Goal: Task Accomplishment & Management: Manage account settings

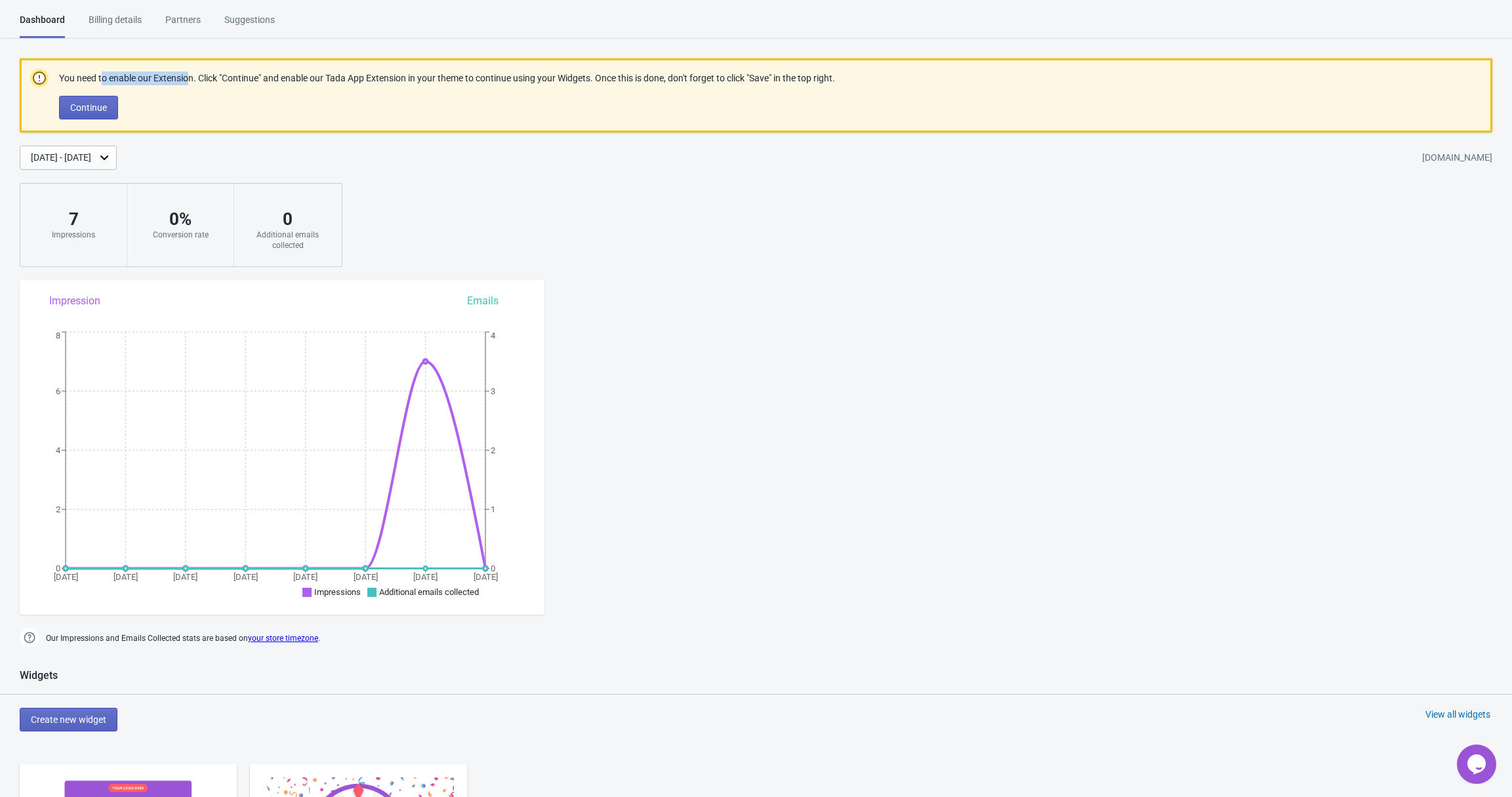
drag, startPoint x: 105, startPoint y: 75, endPoint x: 193, endPoint y: 75, distance: 88.0
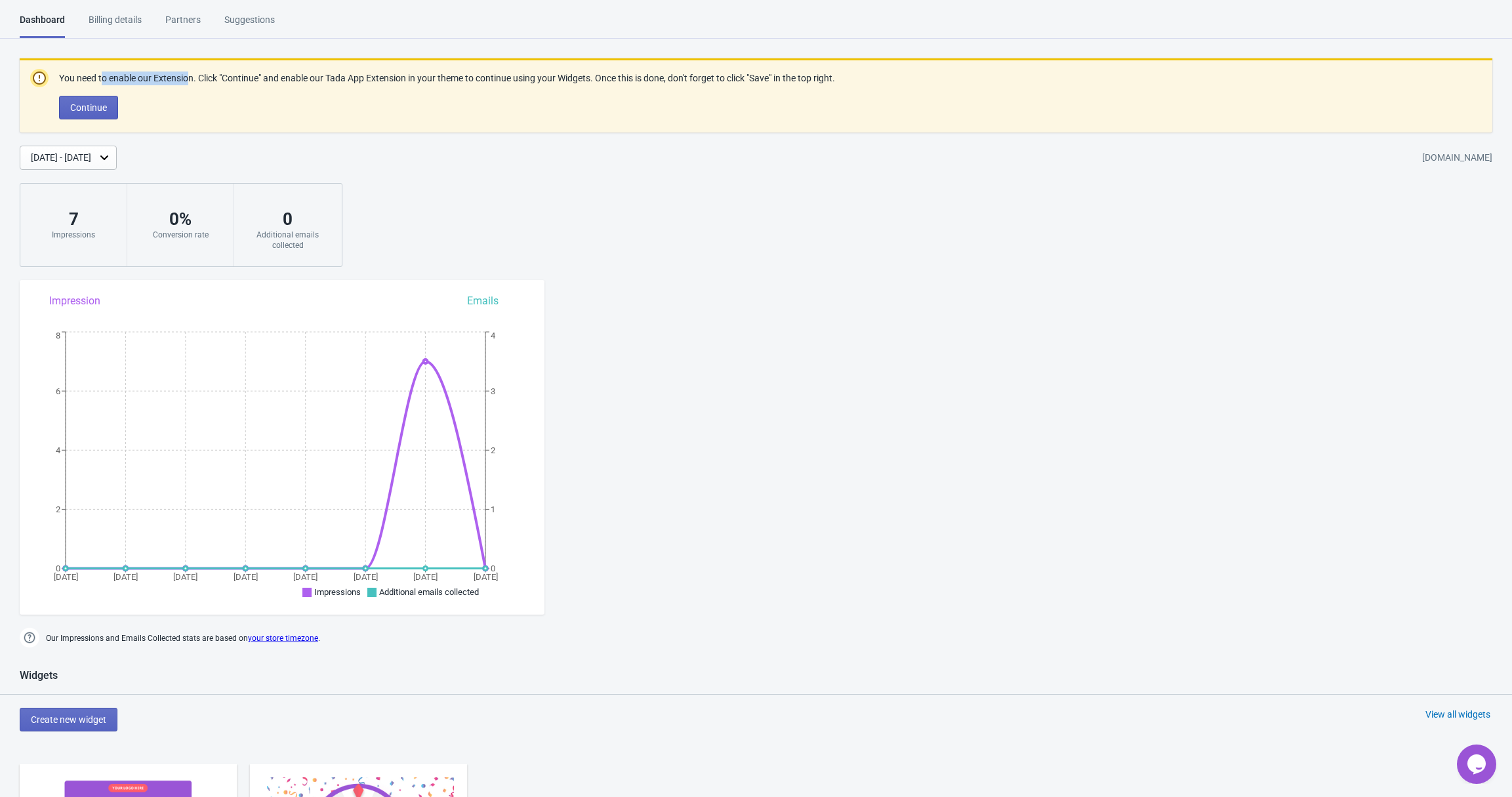
click at [193, 75] on p "You need to enable our Extension. Click "Continue" and enable our Tada App Exte…" at bounding box center [446, 78] width 776 height 14
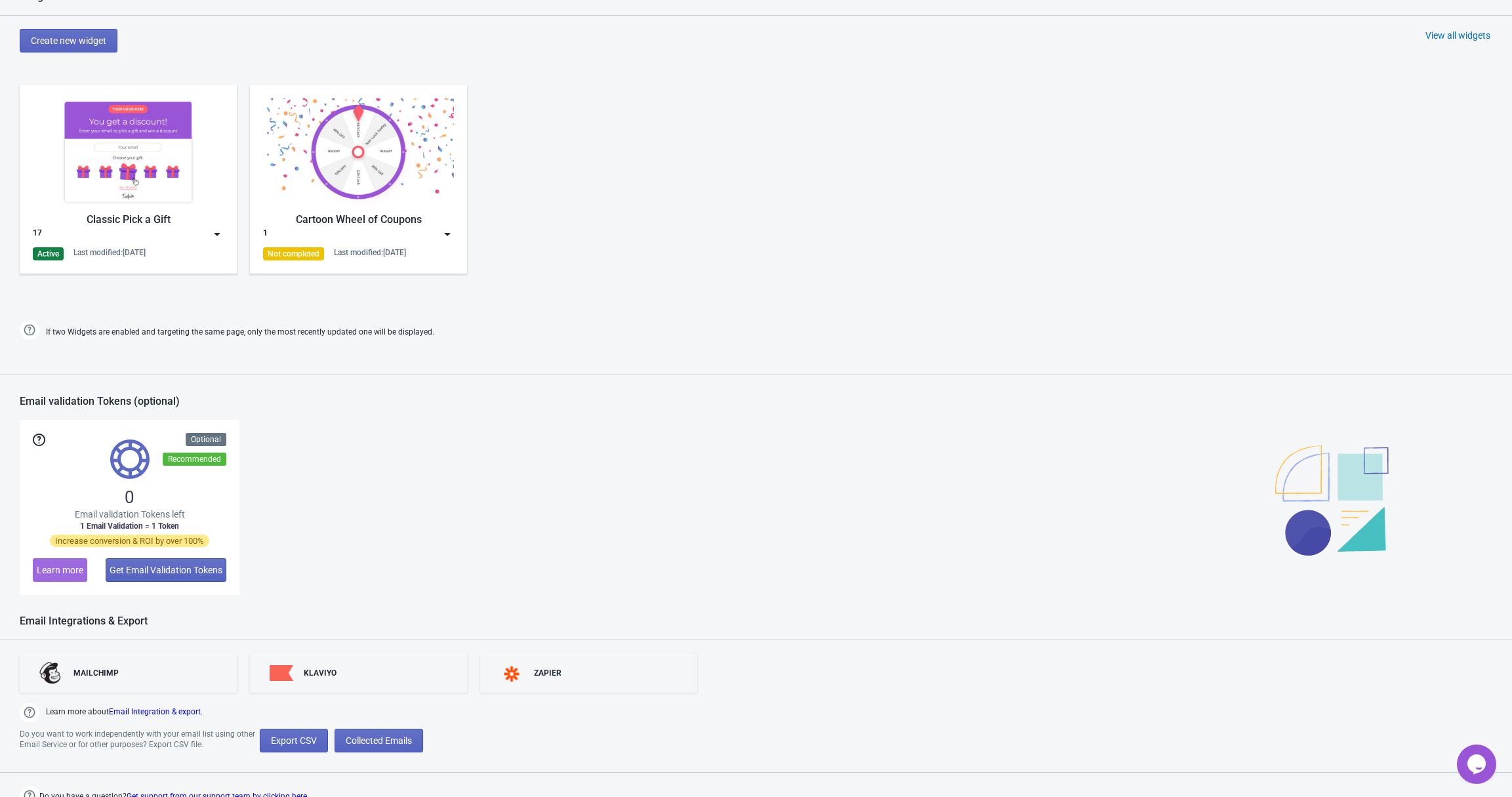
scroll to position [687, 0]
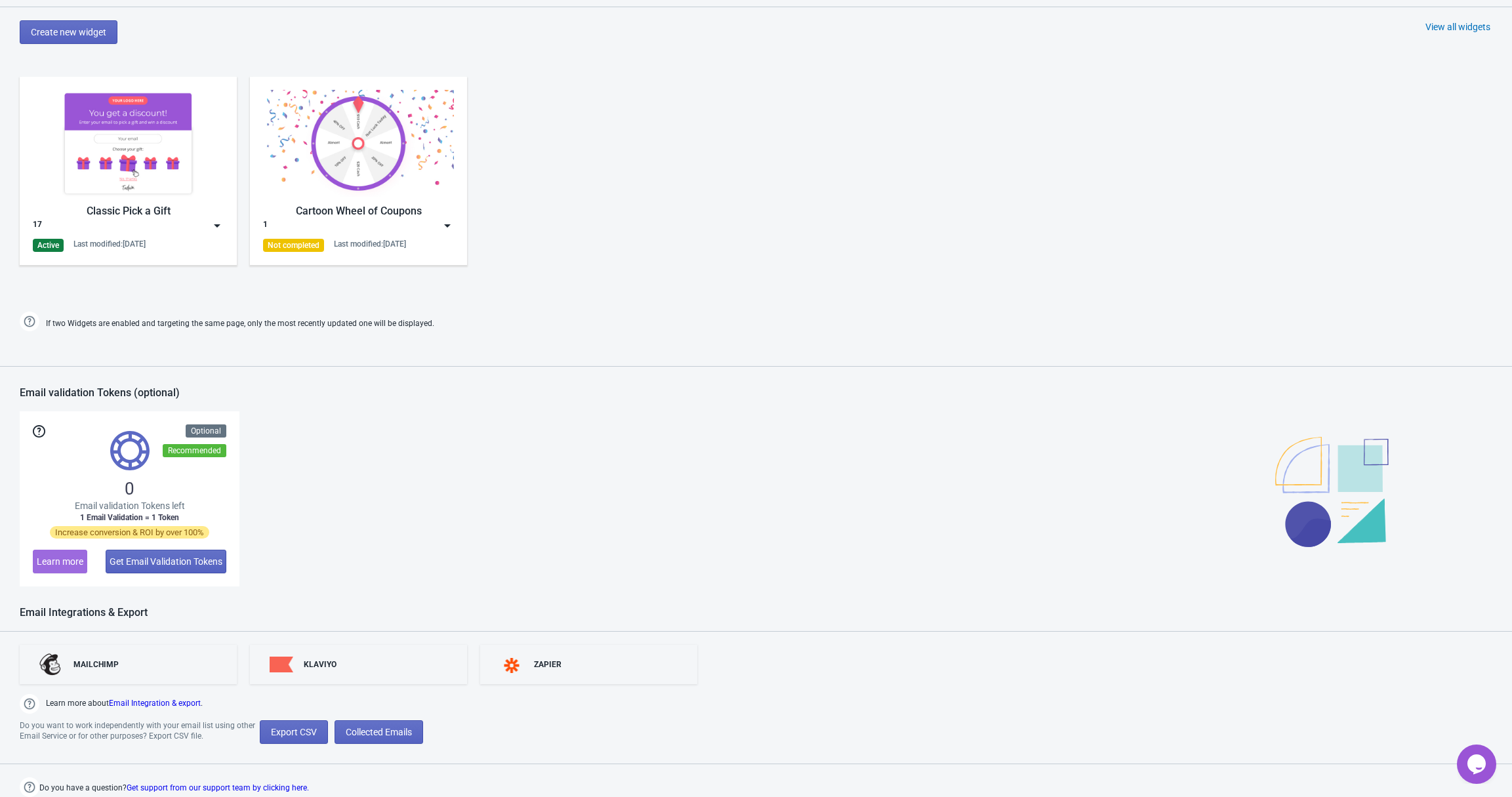
click at [208, 224] on div "17" at bounding box center [128, 226] width 191 height 13
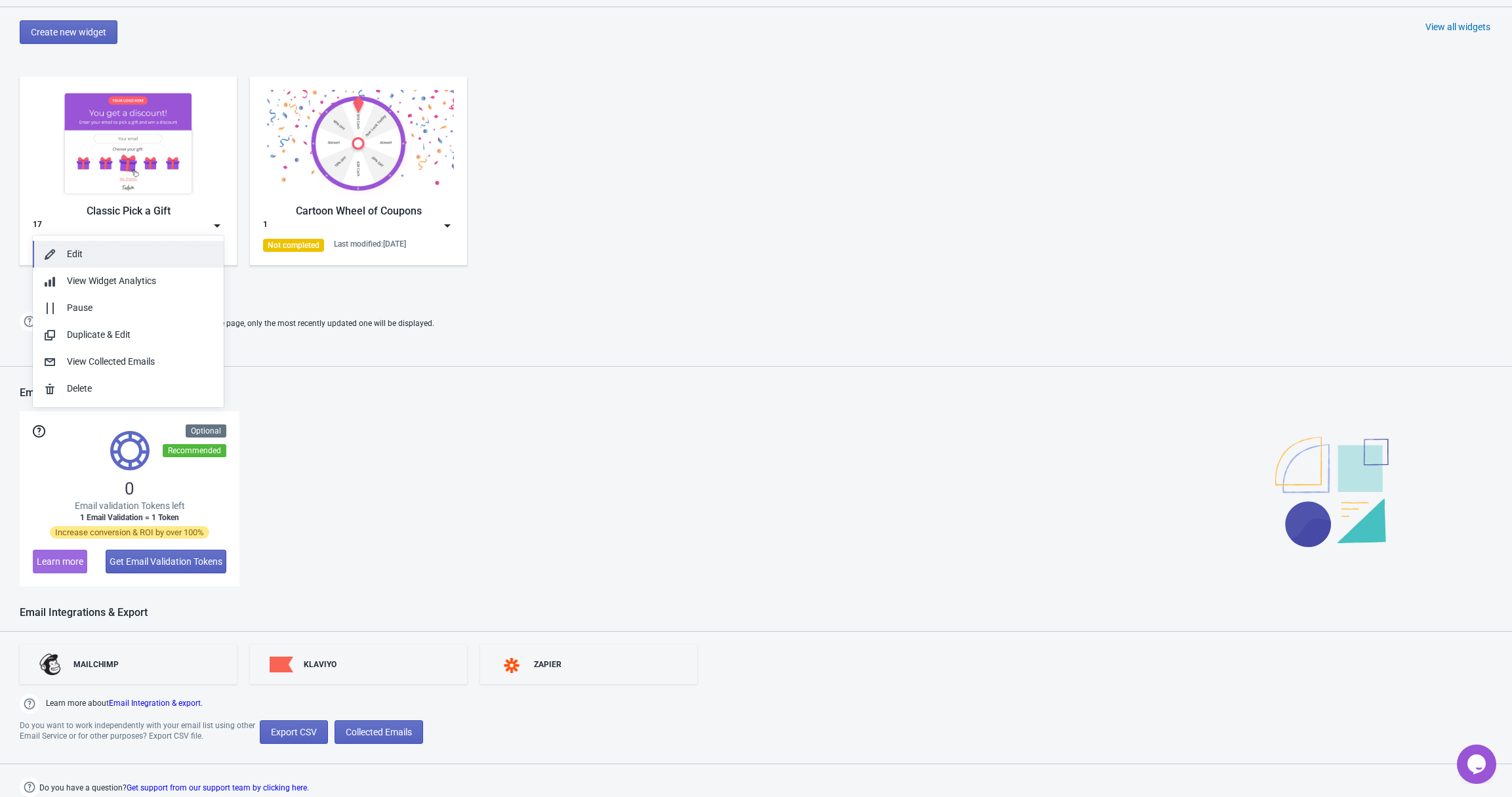
click at [193, 247] on div "Edit" at bounding box center [140, 254] width 146 height 14
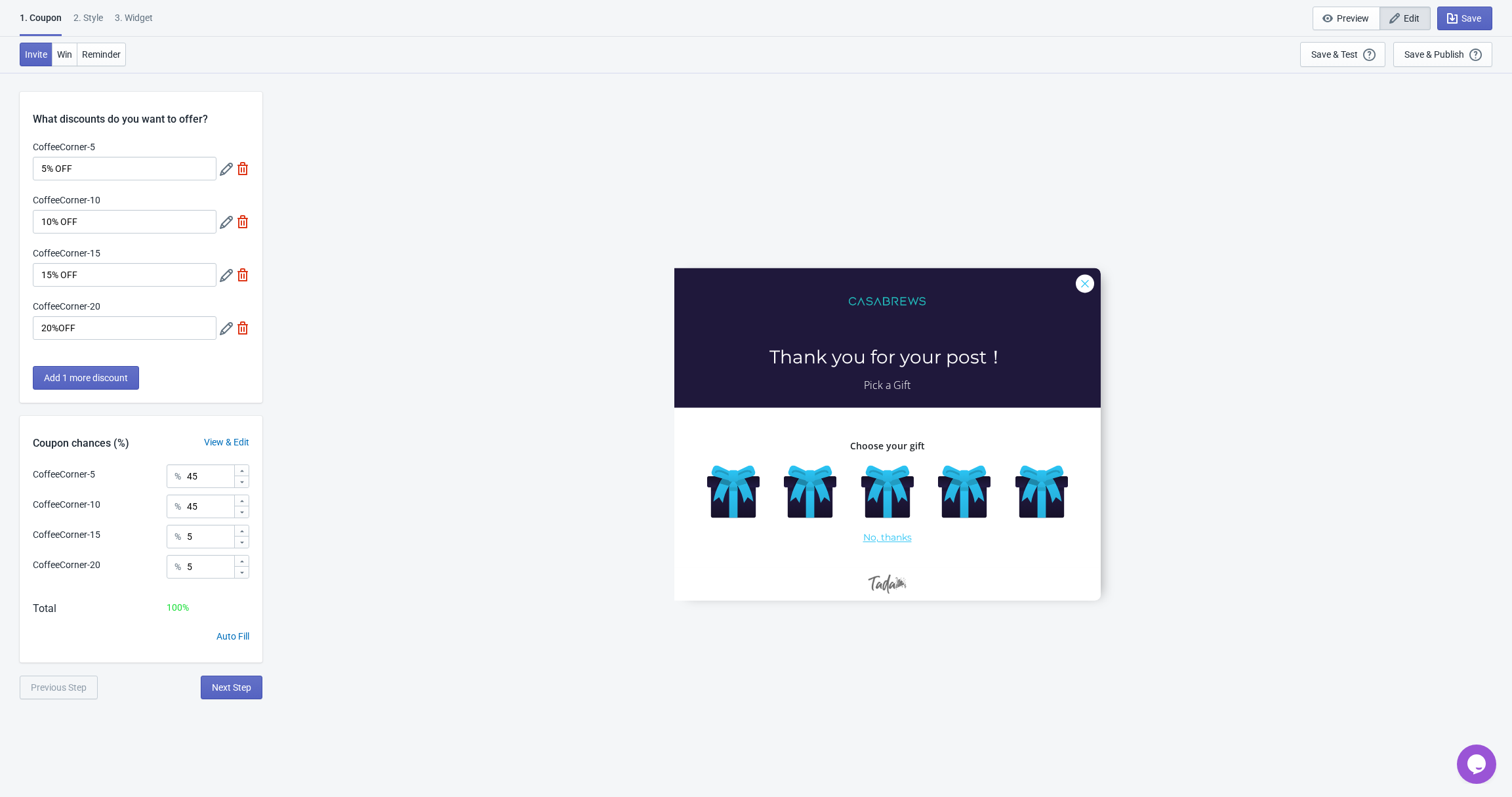
click at [1480, 770] on icon "Chat widget" at bounding box center [1477, 764] width 19 height 19
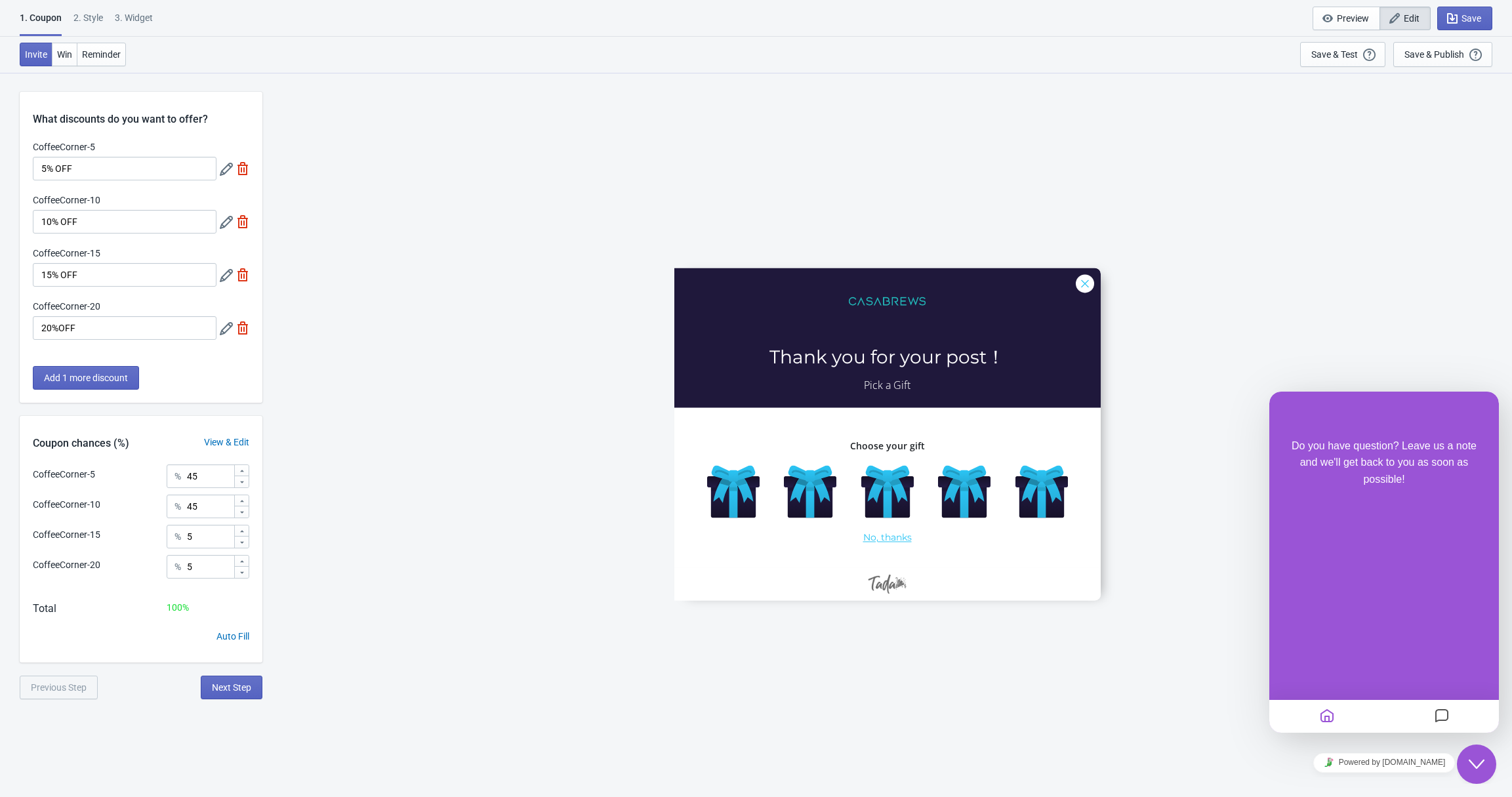
click at [1480, 770] on icon "Close Chat This icon closes the chat window." at bounding box center [1477, 765] width 16 height 16
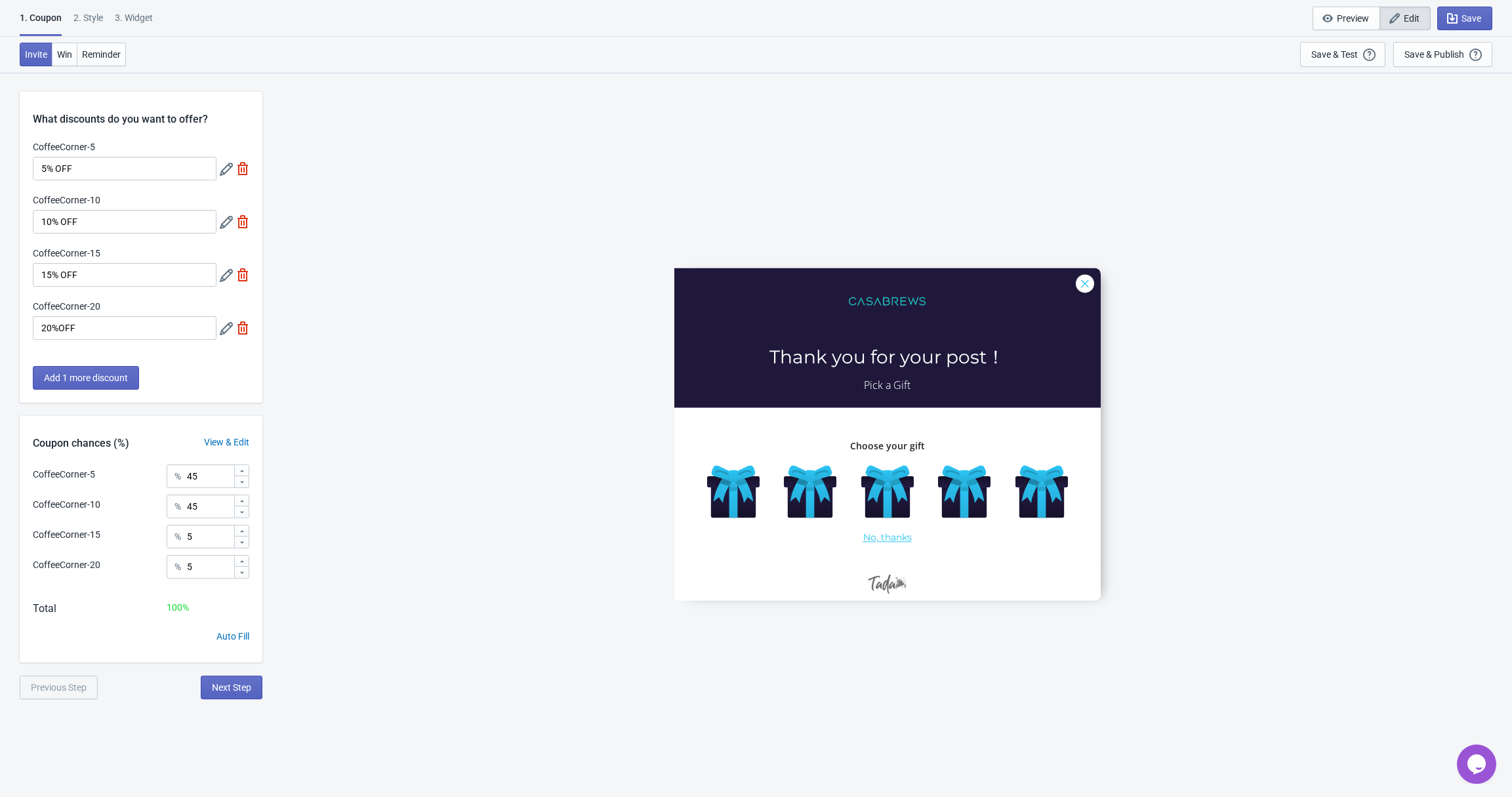
click at [97, 16] on div "2 . Style" at bounding box center [88, 23] width 29 height 23
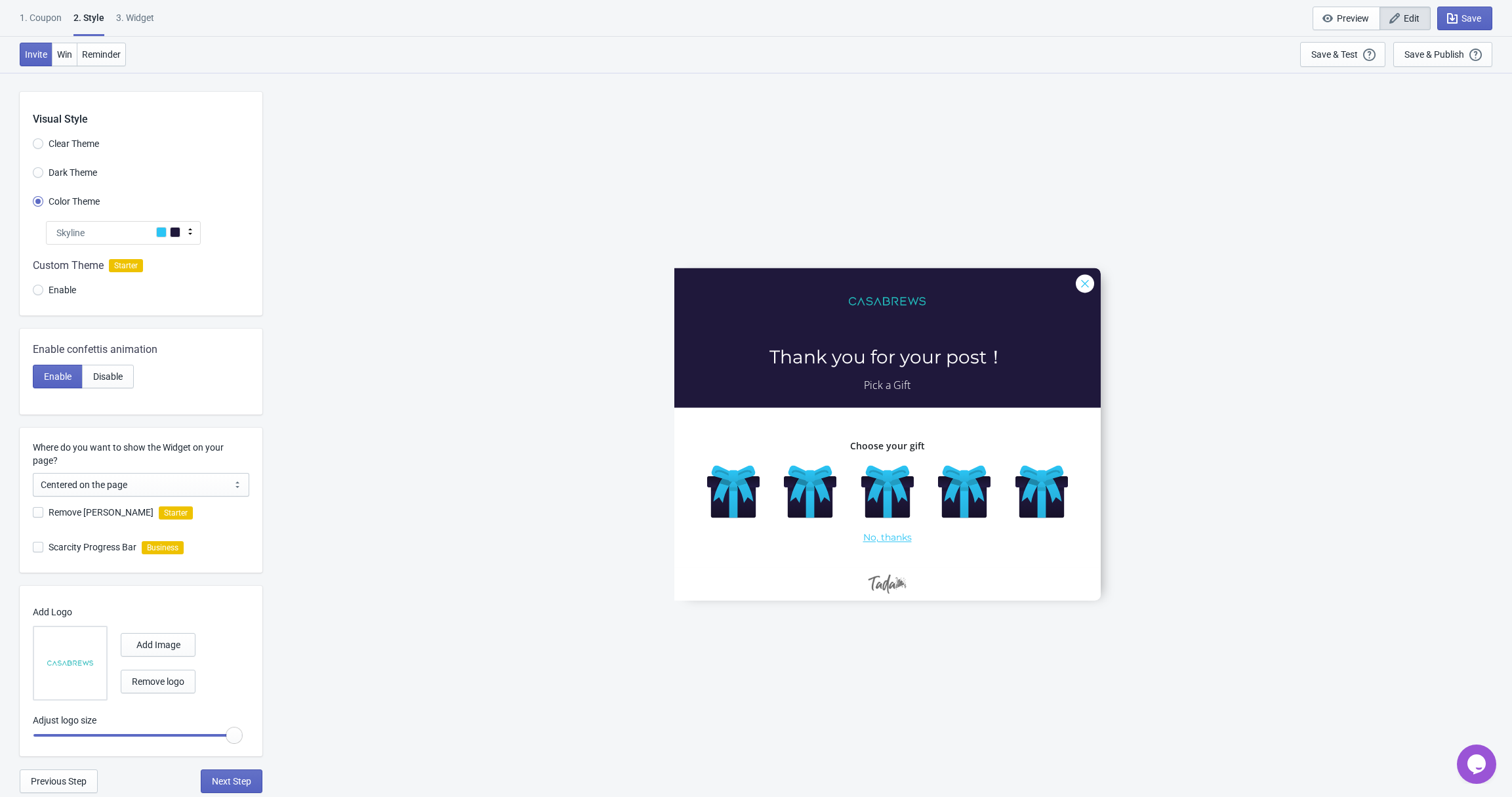
click at [131, 19] on div "3. Widget" at bounding box center [135, 23] width 38 height 23
select select "once"
select select "left"
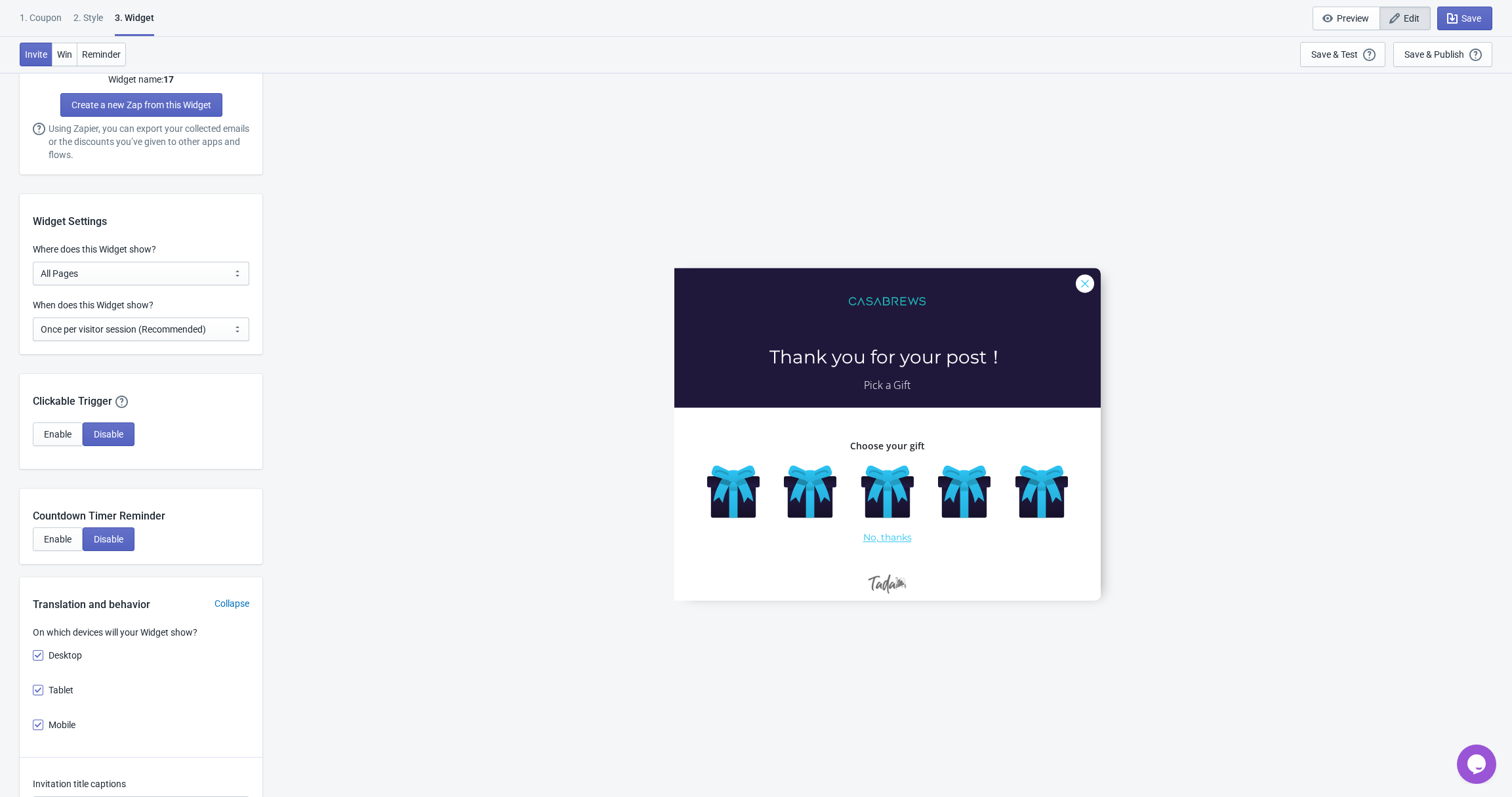
scroll to position [821, 0]
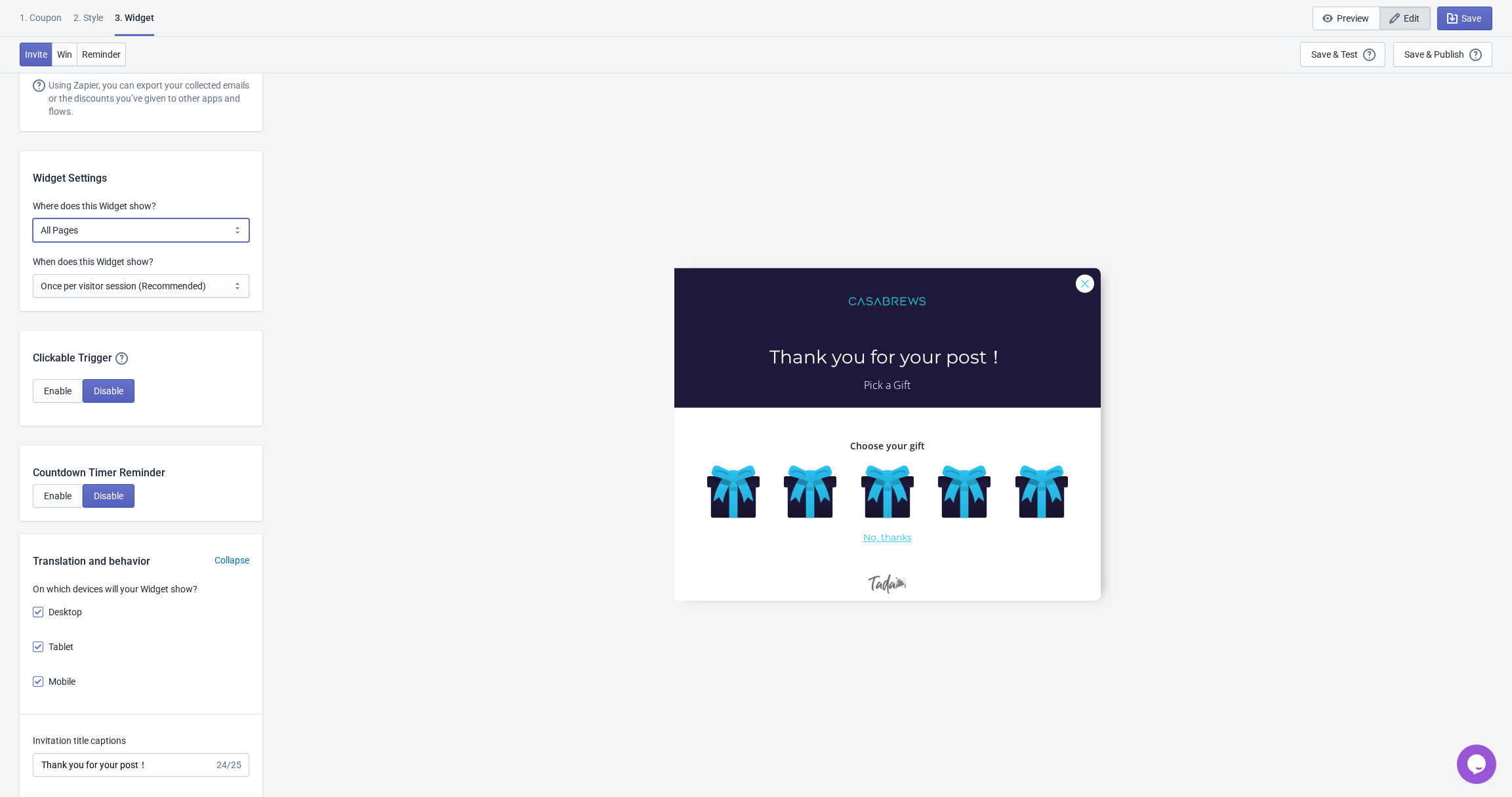
click at [113, 234] on select "All Pages All Product Pages All Blog Pages All Static Pages Specific Product(s)…" at bounding box center [141, 230] width 216 height 24
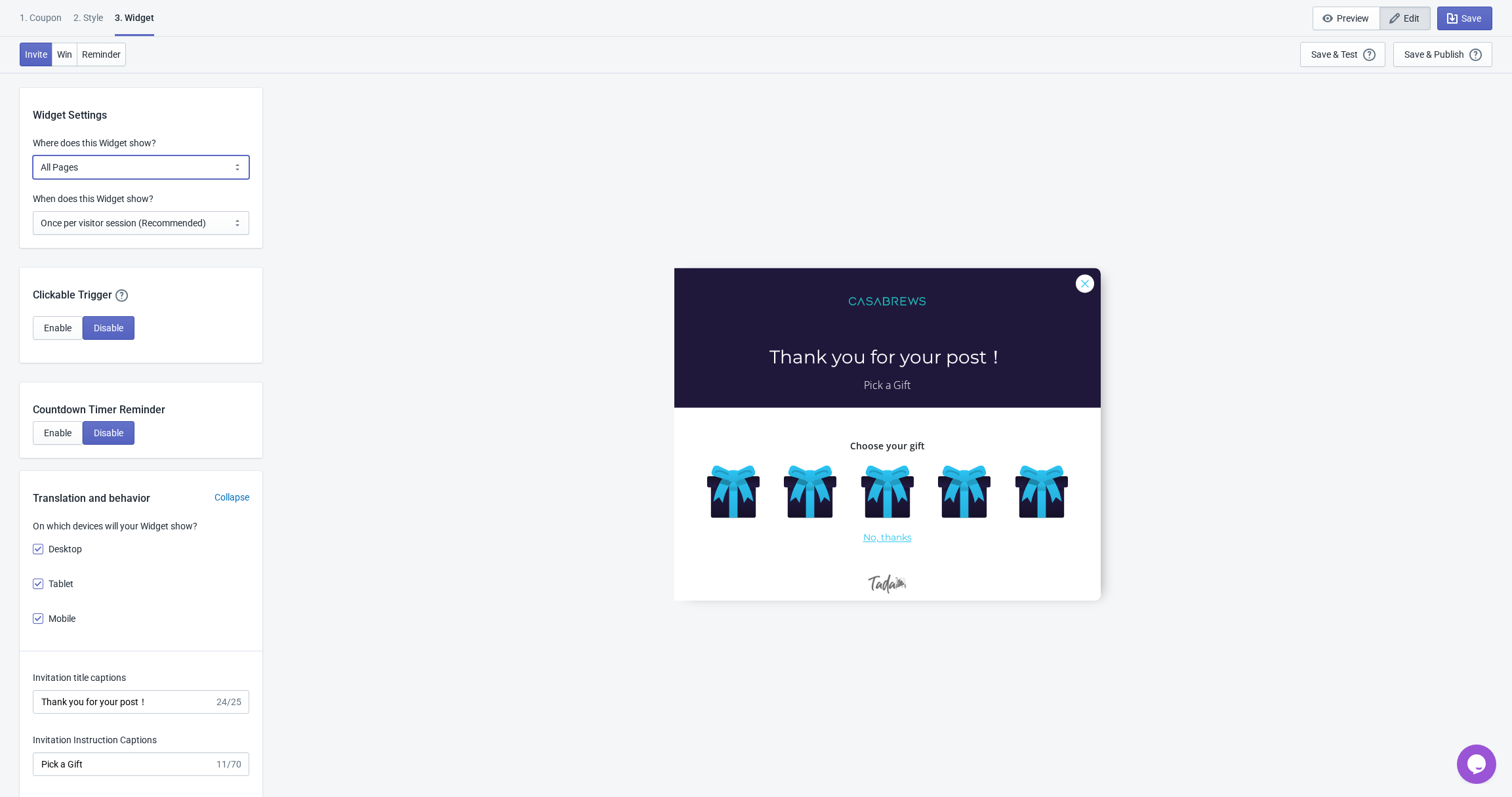
scroll to position [899, 0]
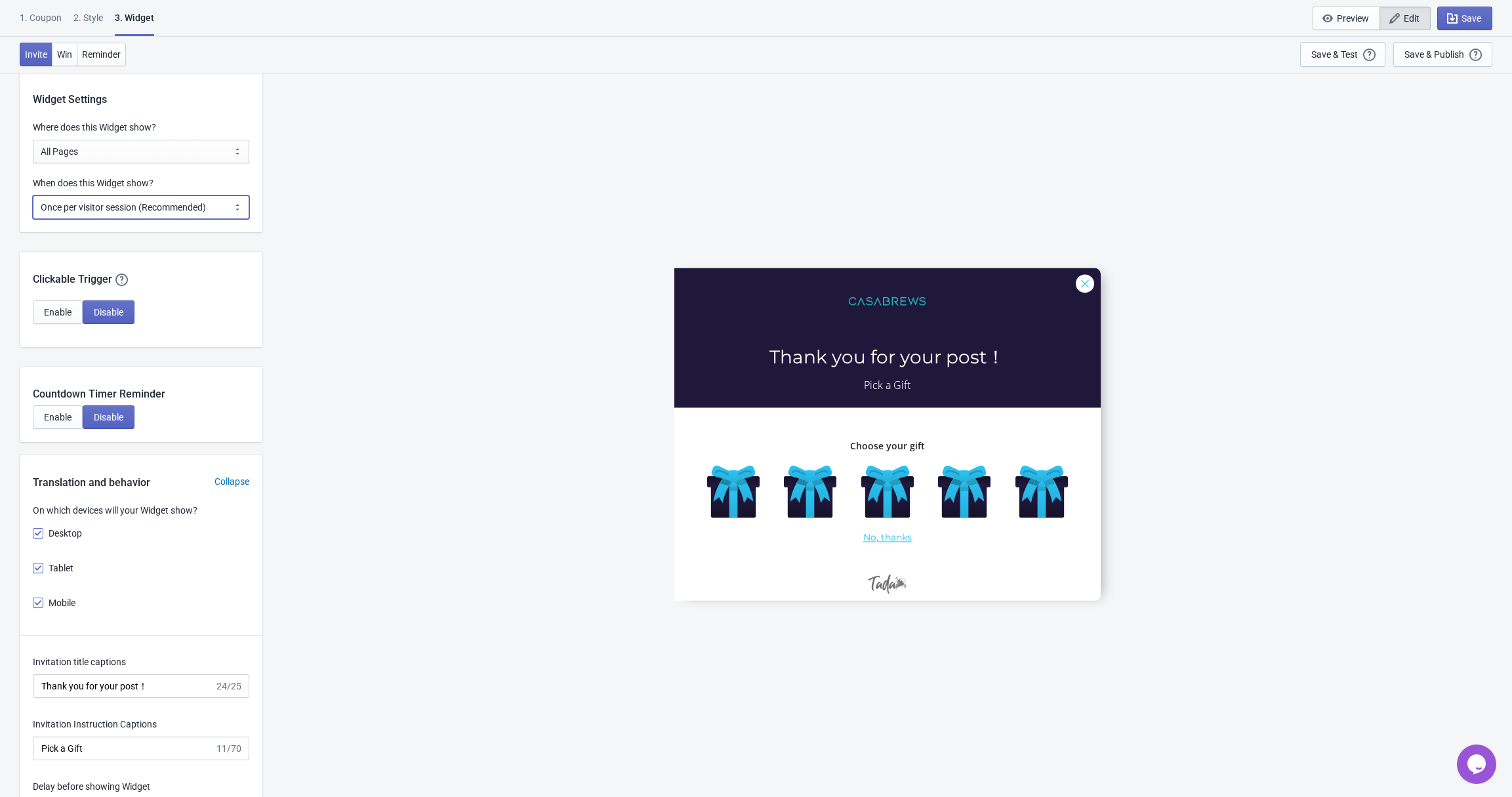
click at [138, 216] on select "Every new visit of page Once every period of time Once per visitor session (Rec…" at bounding box center [141, 207] width 216 height 24
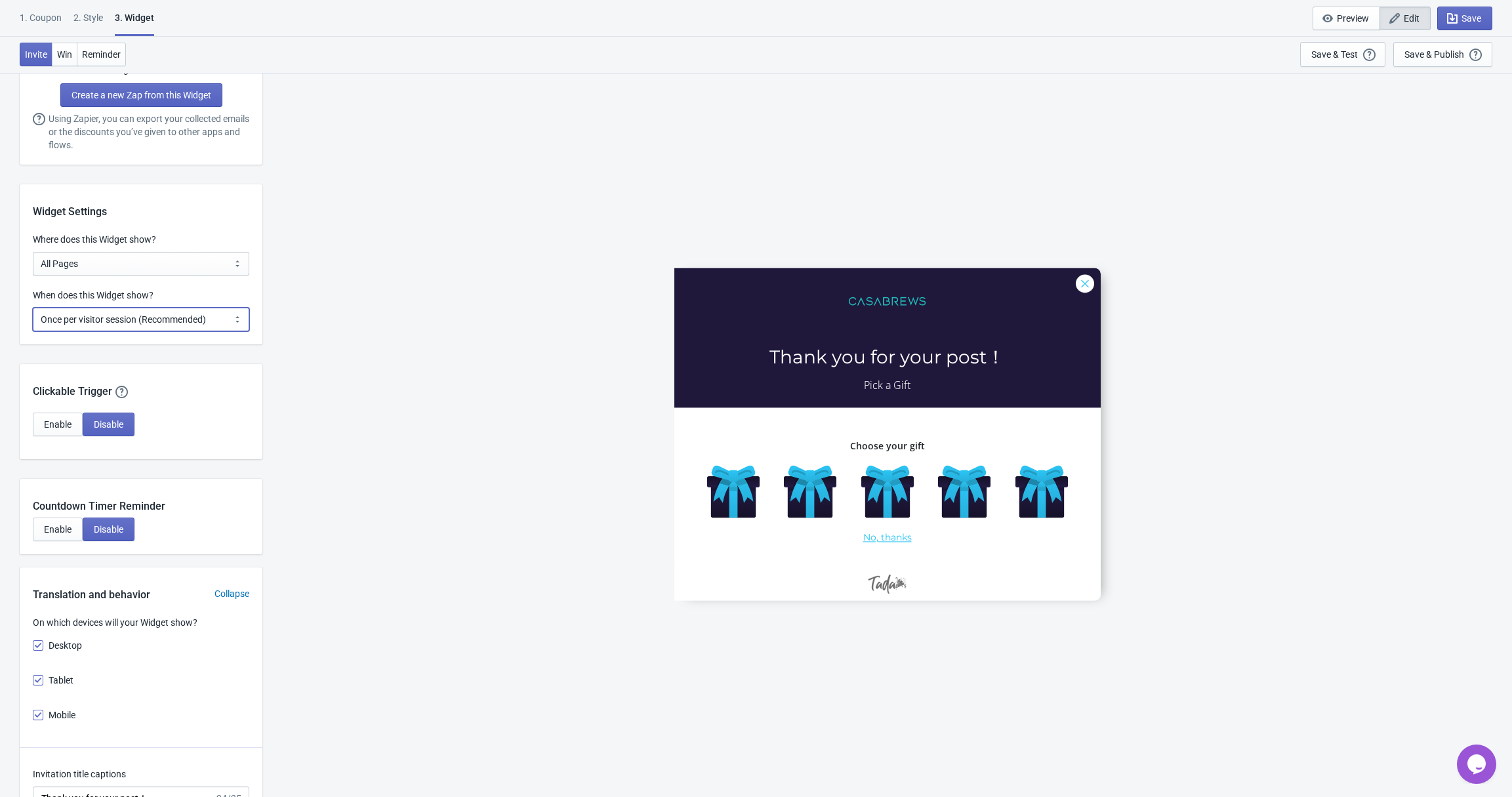
scroll to position [797, 0]
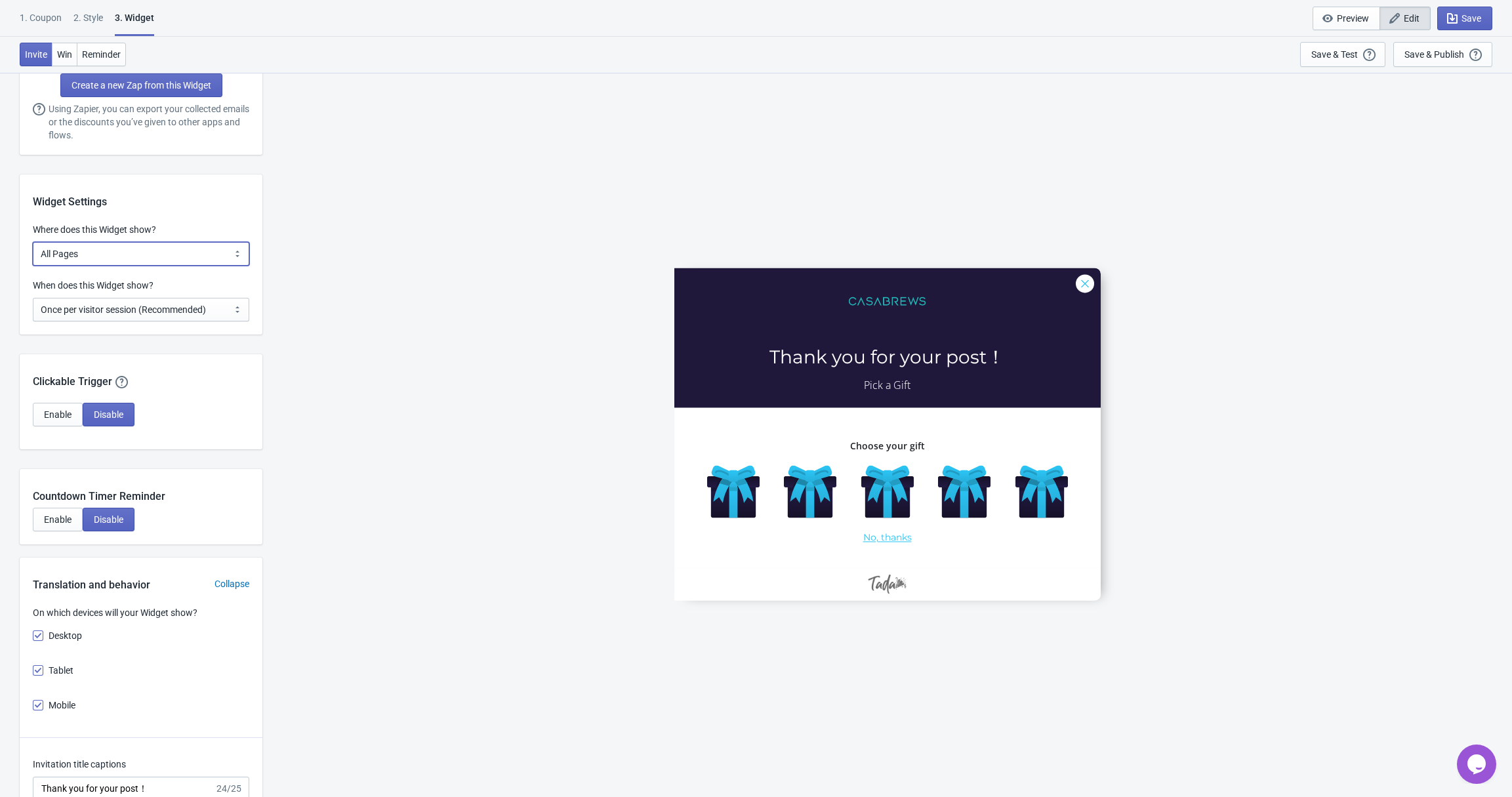
click at [128, 252] on select "All Pages All Product Pages All Blog Pages All Static Pages Specific Product(s)…" at bounding box center [141, 254] width 216 height 24
select select "specificURL"
click at [33, 242] on select "All Pages All Product Pages All Blog Pages All Static Pages Specific Product(s)…" at bounding box center [141, 254] width 216 height 24
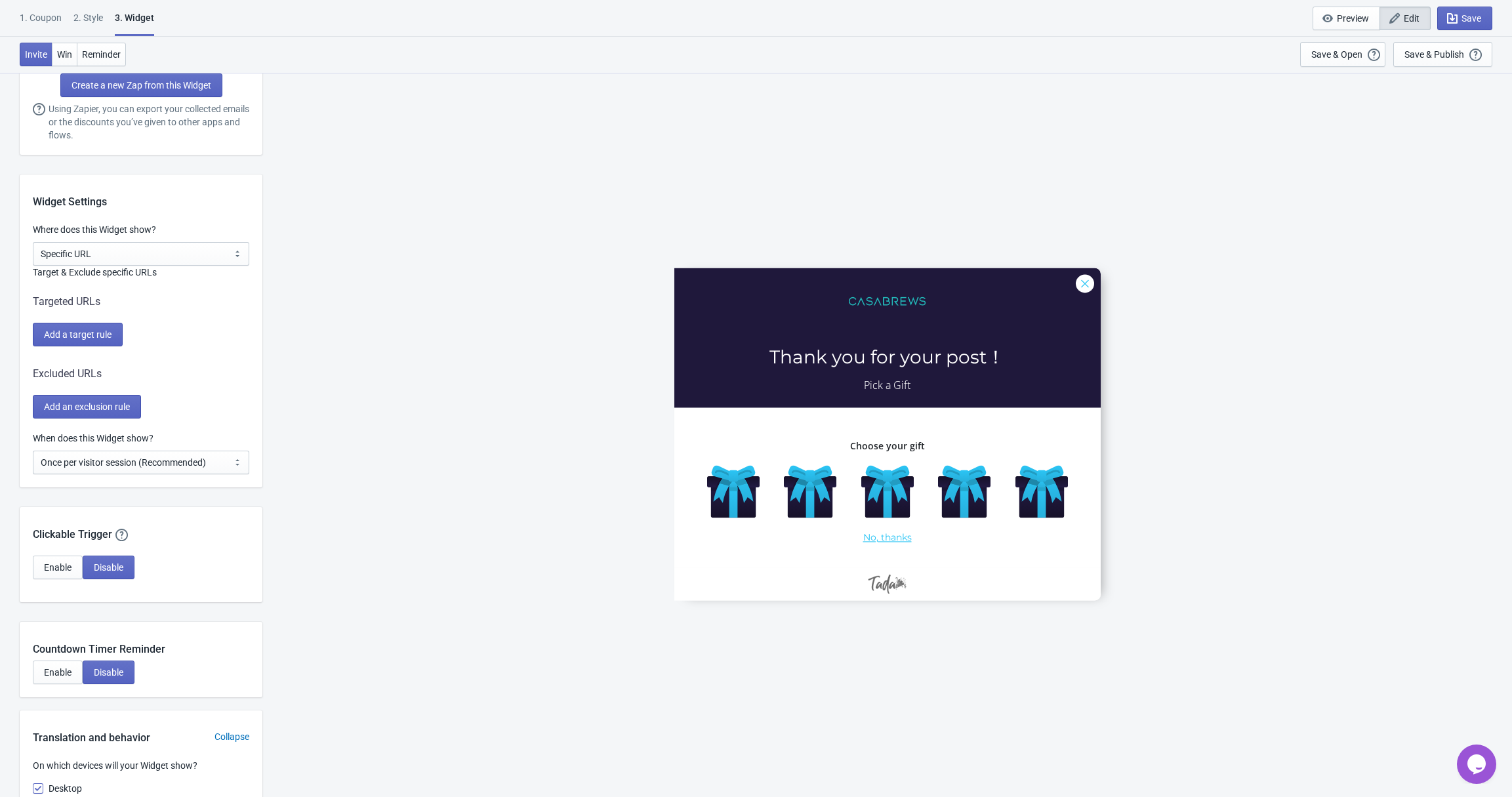
click at [351, 366] on div "CoffeeCorner-5 Thank you for your post！ Pick a Gift Choose your gift No, thanks" at bounding box center [887, 434] width 1237 height 725
